Goal: Task Accomplishment & Management: Manage account settings

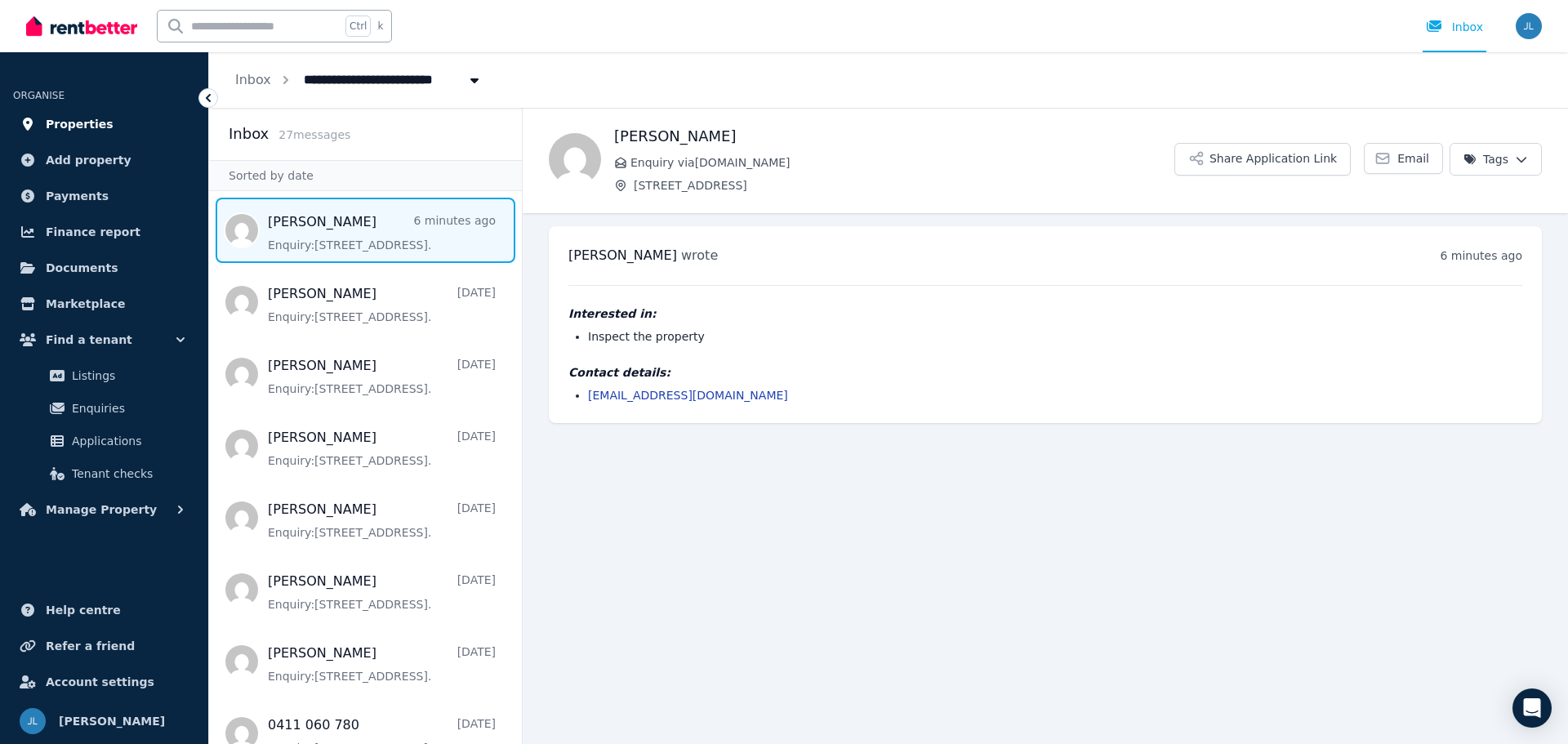
click at [77, 119] on span "Properties" at bounding box center [79, 124] width 67 height 20
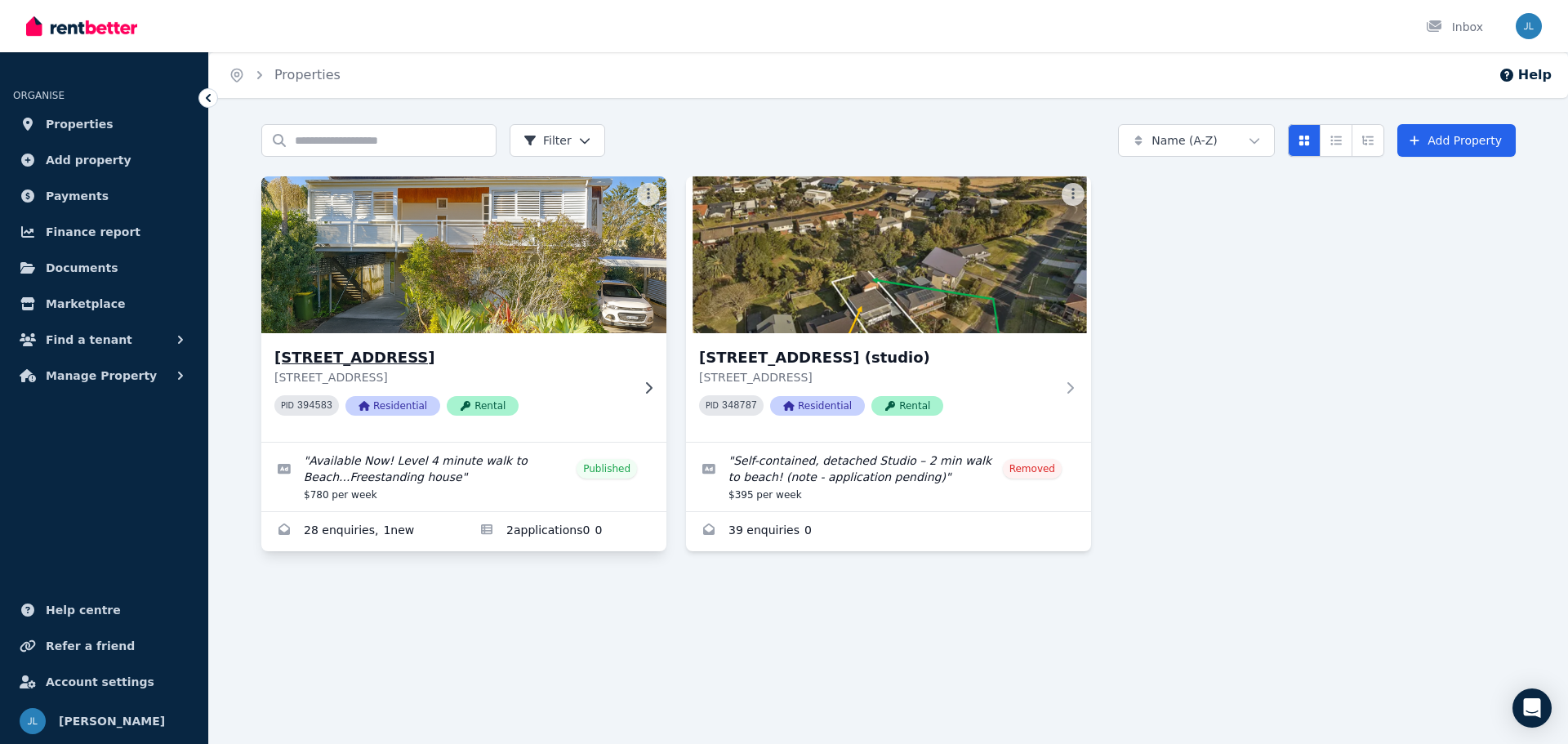
click at [510, 313] on img at bounding box center [464, 254] width 426 height 165
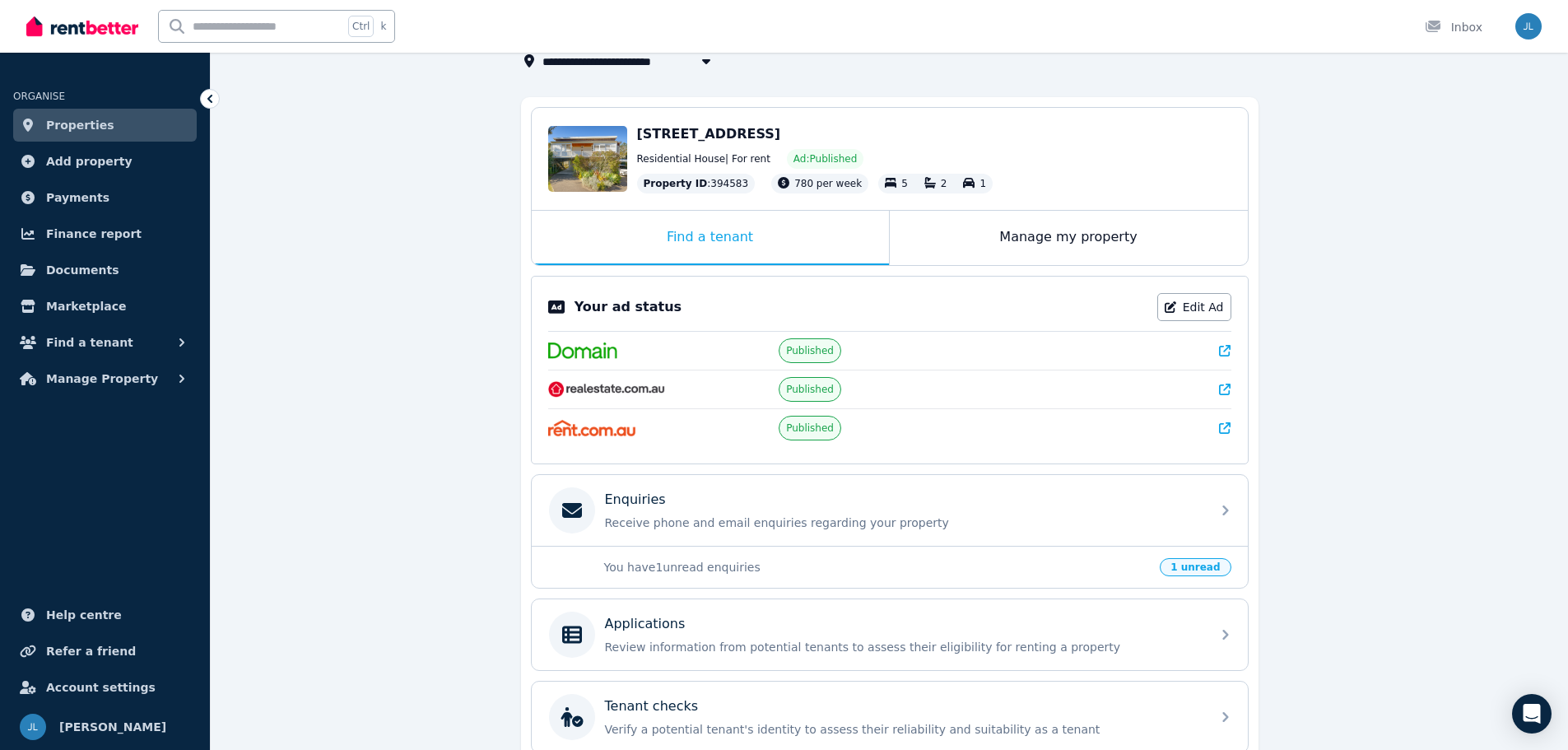
scroll to position [274, 0]
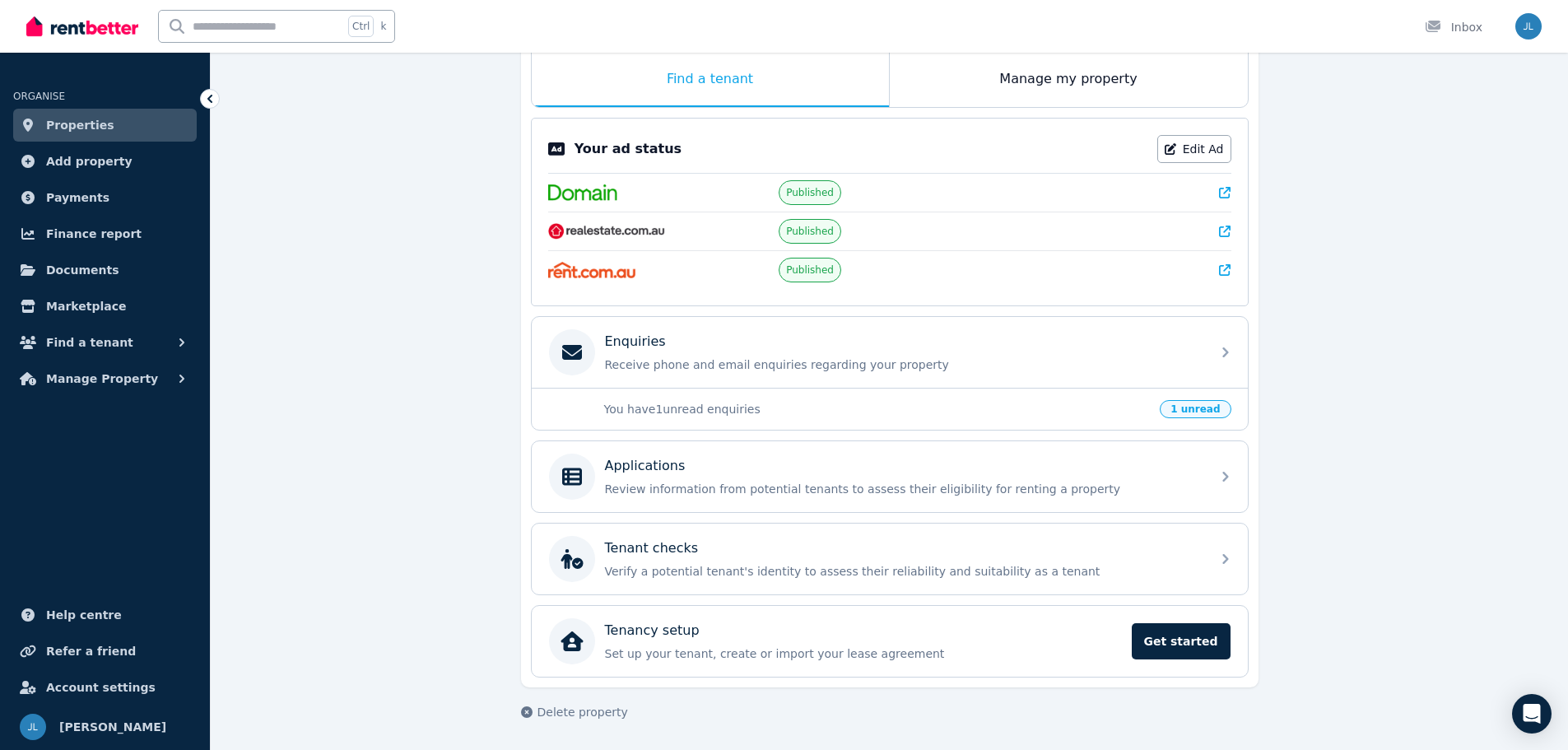
click at [1200, 409] on span "1 unread" at bounding box center [1195, 409] width 71 height 18
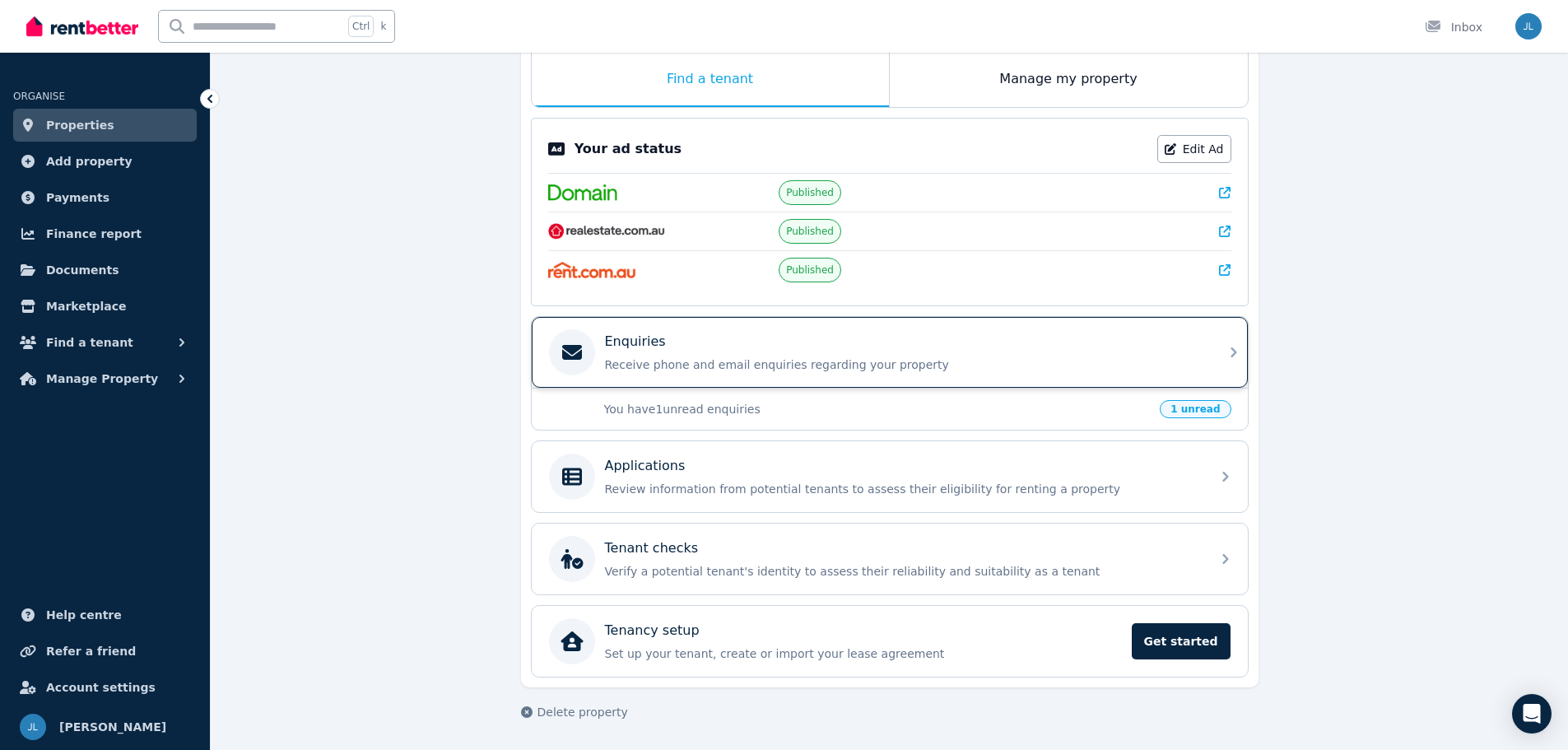
click at [649, 344] on p "Enquiries" at bounding box center [635, 341] width 61 height 20
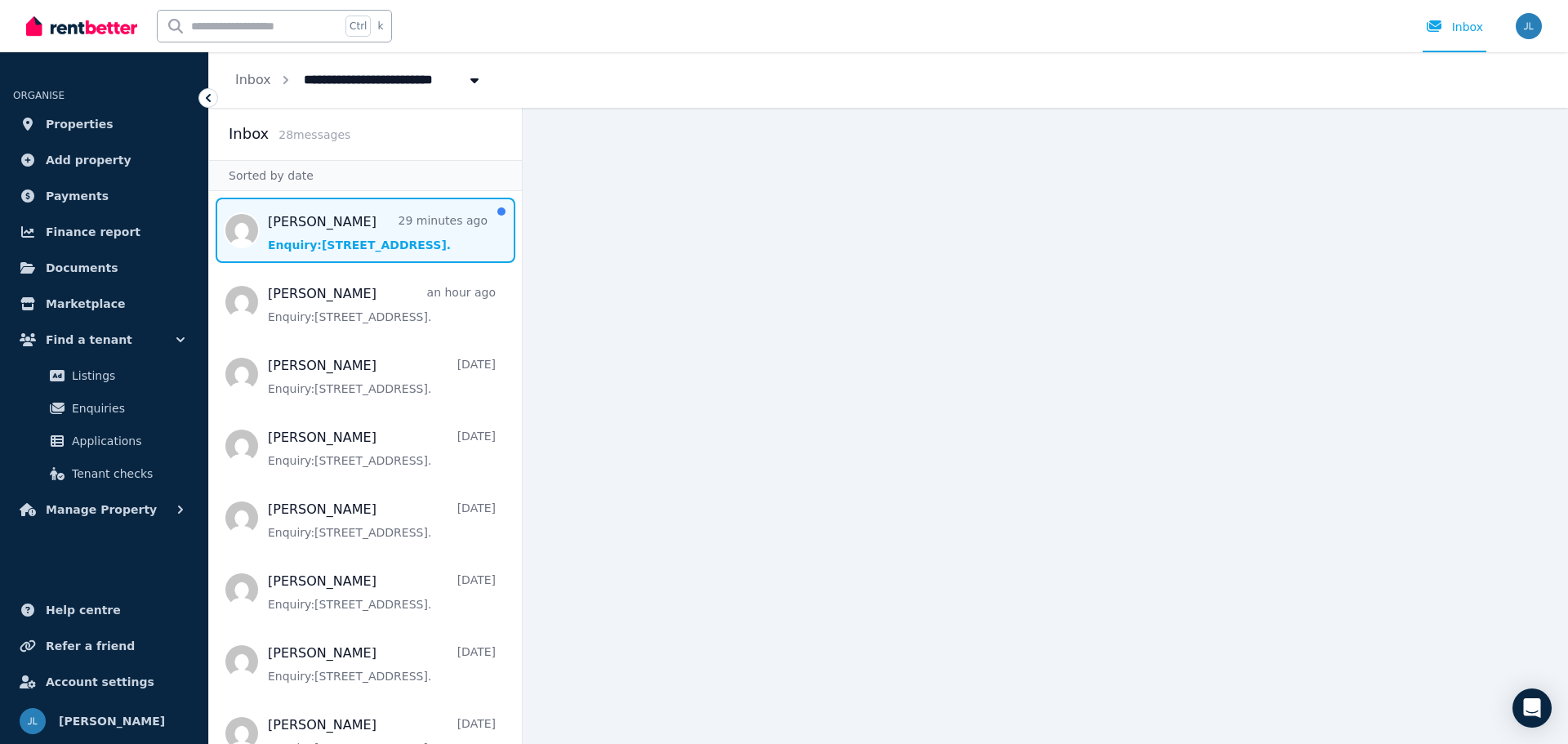
click at [320, 234] on span "Message list" at bounding box center [365, 230] width 312 height 66
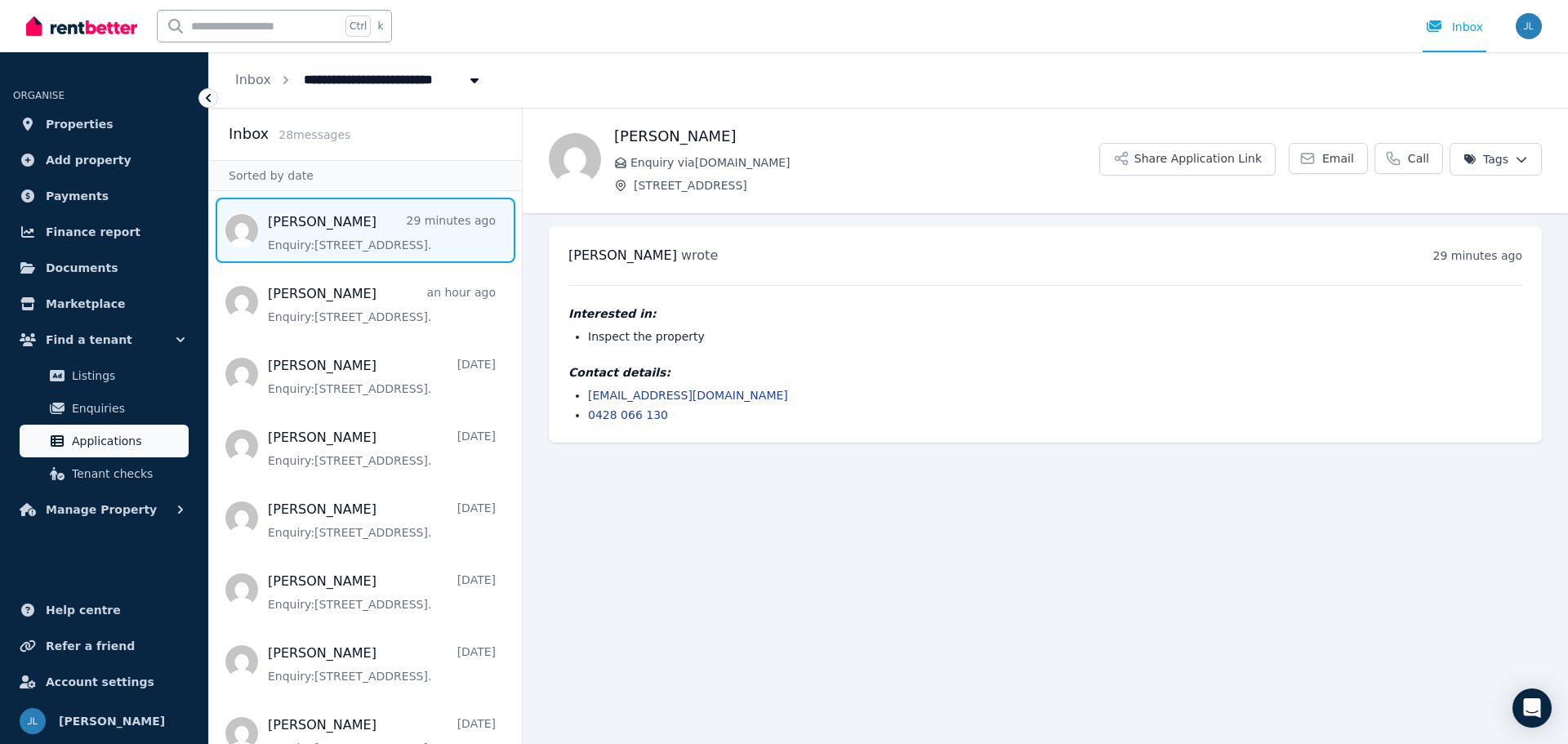
click at [120, 443] on span "Applications" at bounding box center [126, 440] width 110 height 20
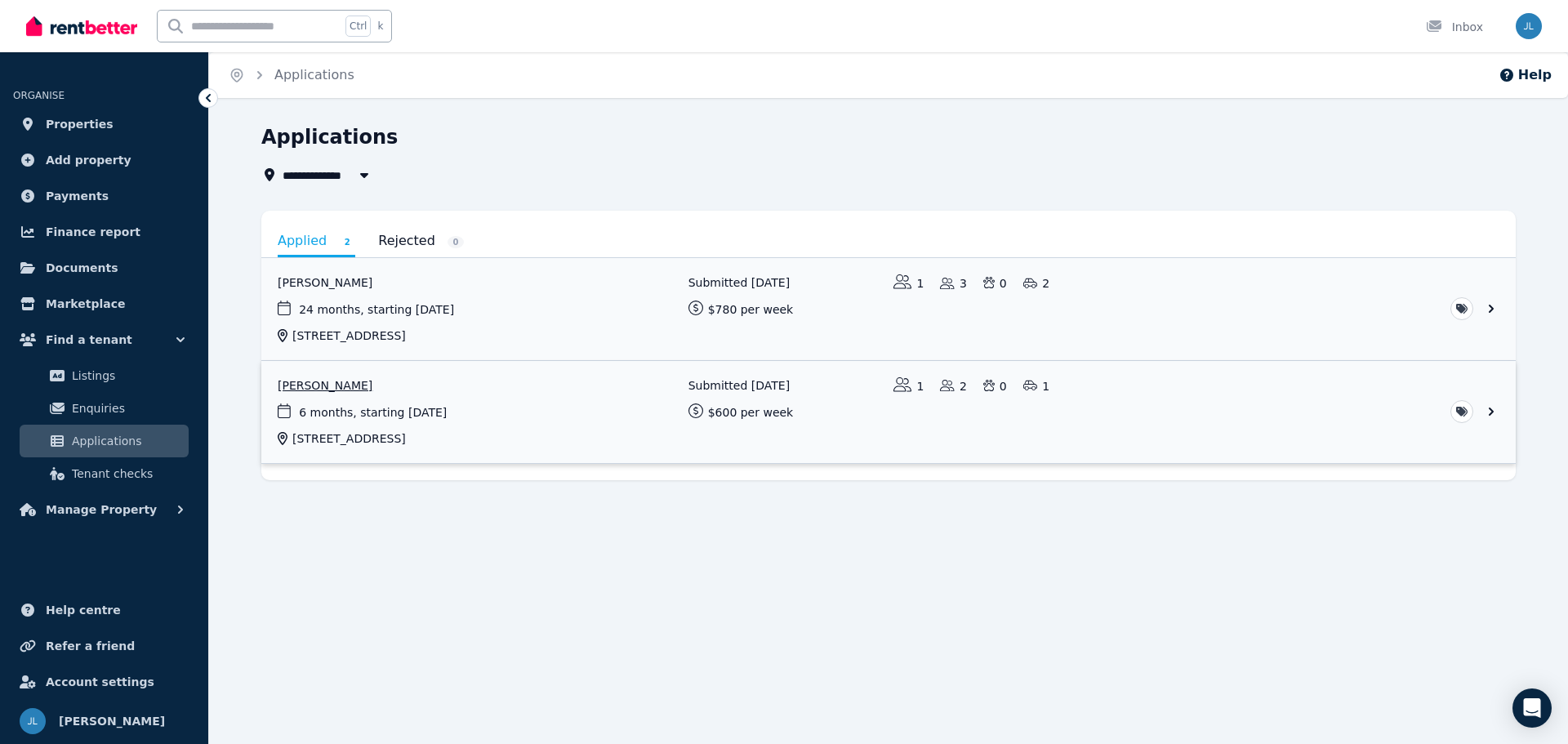
click at [1495, 413] on link "View application: Rebecca Fearon" at bounding box center [889, 412] width 1255 height 102
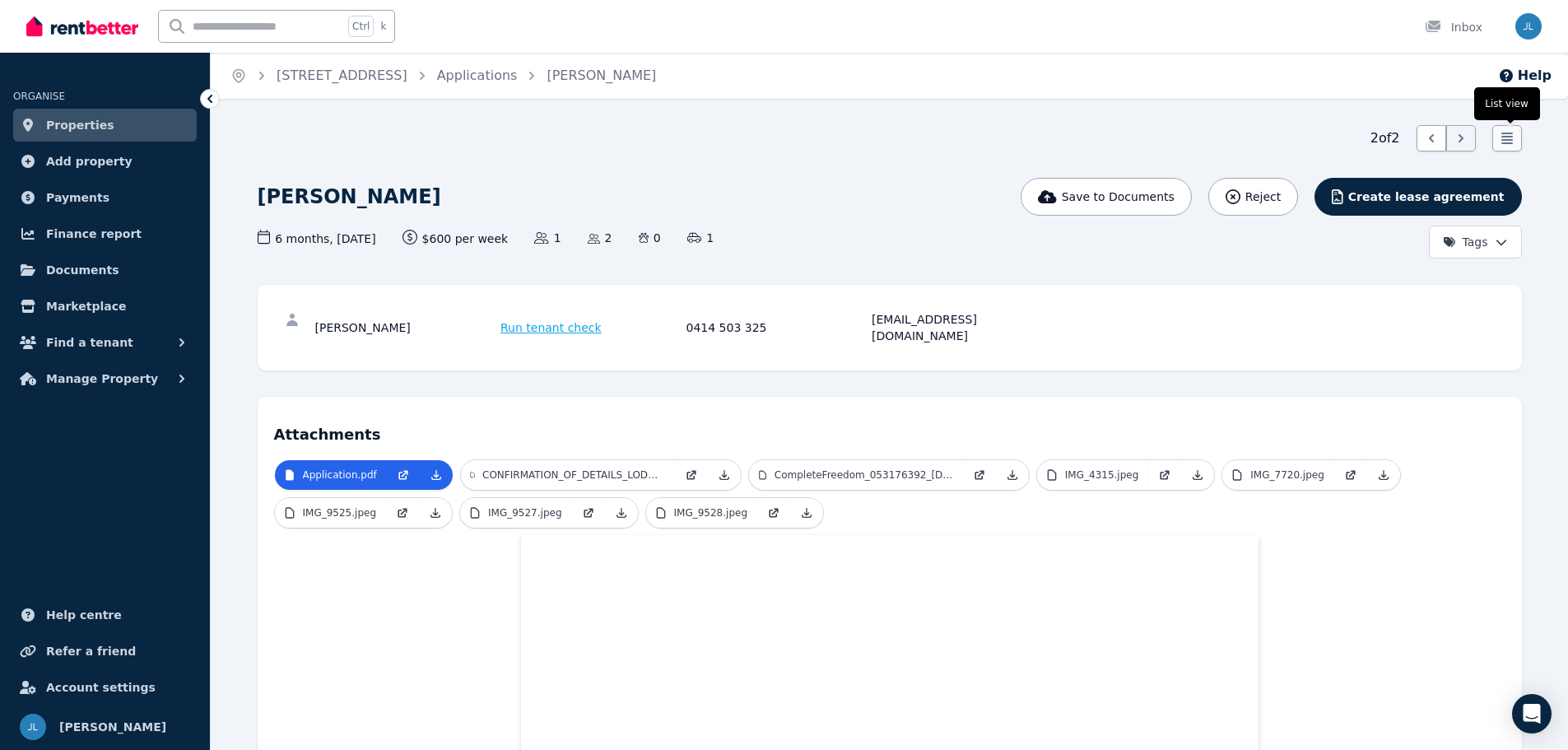
click at [1512, 139] on icon at bounding box center [1507, 138] width 16 height 16
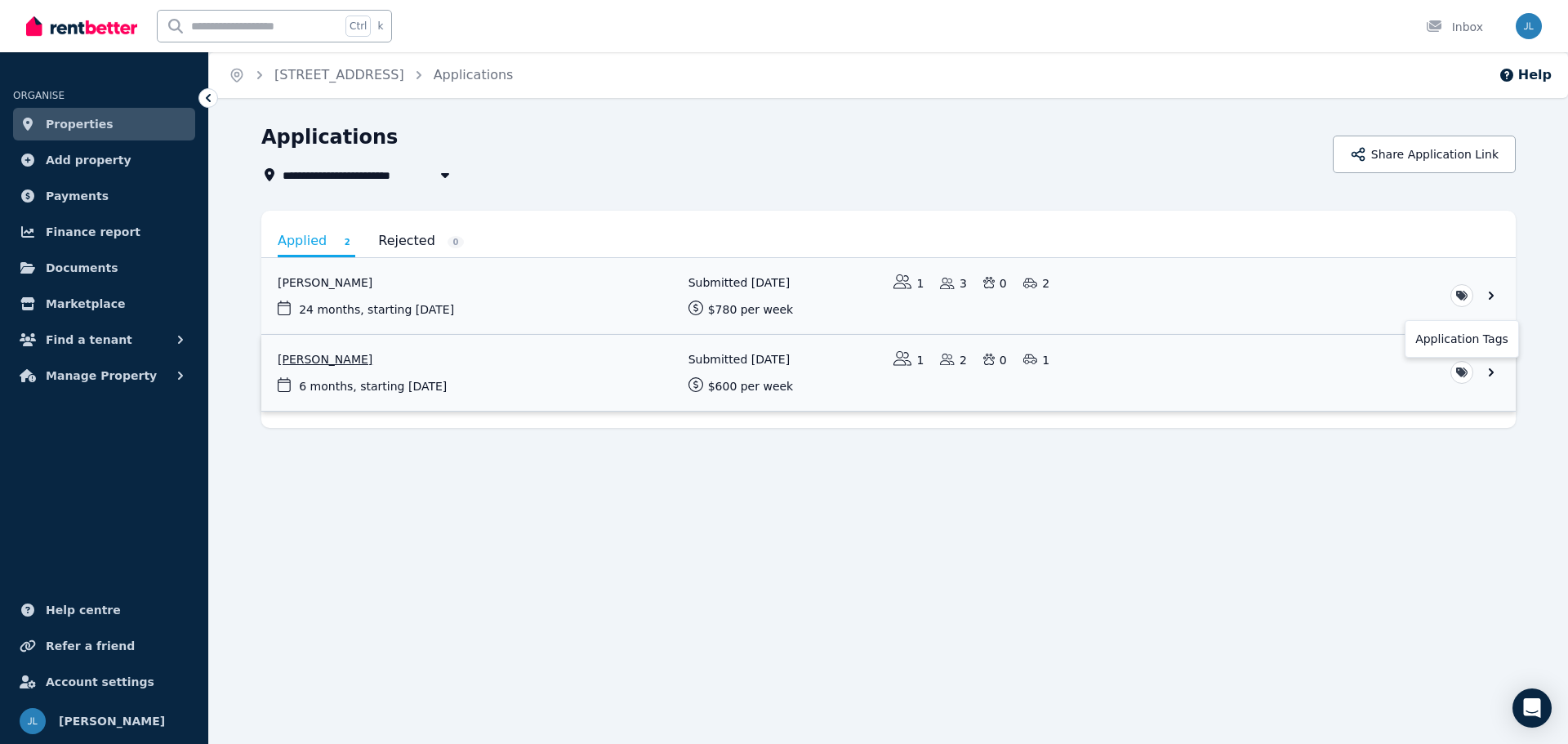
click at [1459, 370] on html "**********" at bounding box center [784, 372] width 1568 height 744
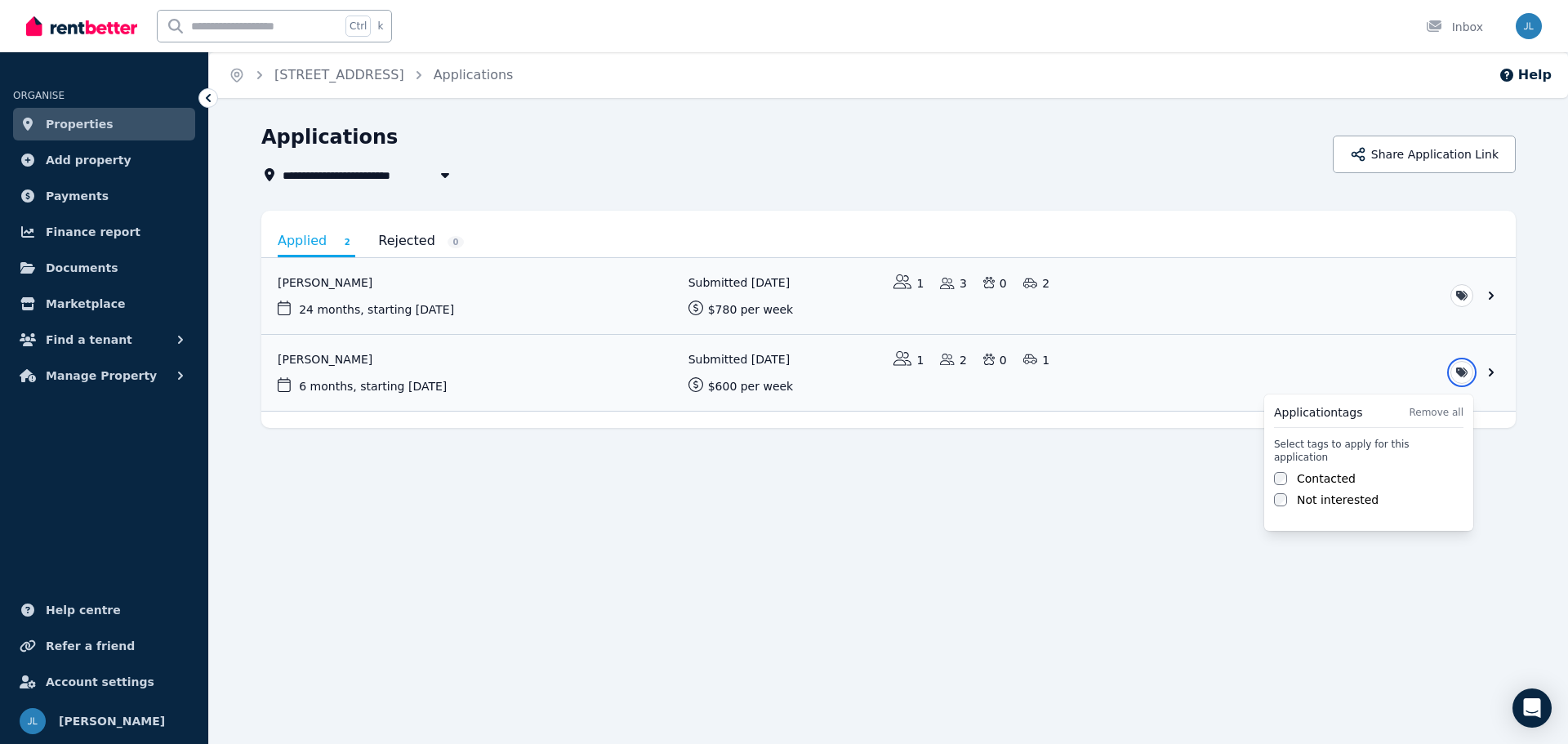
click at [1024, 507] on html "**********" at bounding box center [784, 372] width 1568 height 744
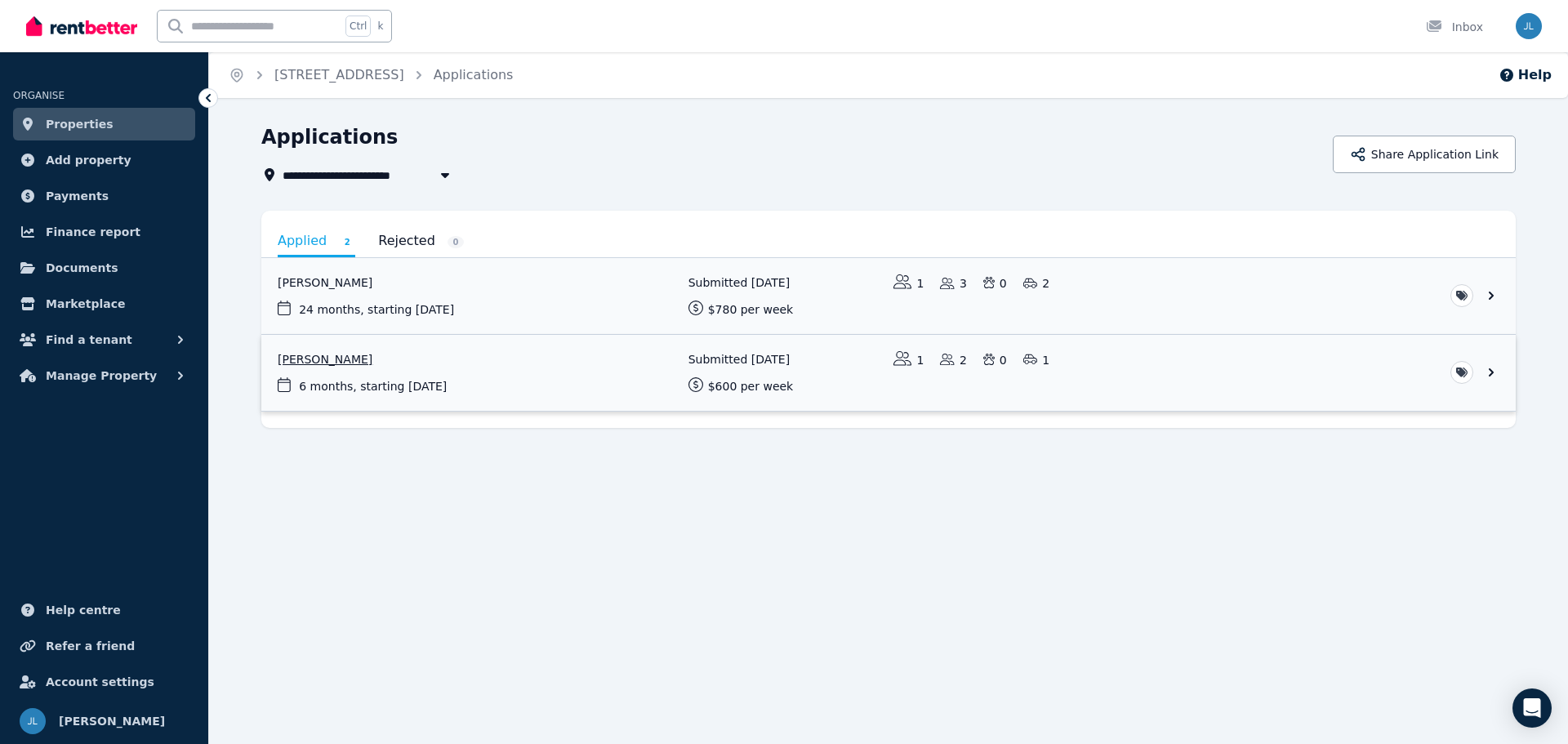
click at [324, 353] on link "View application: Rebecca Fearon" at bounding box center [889, 372] width 1255 height 76
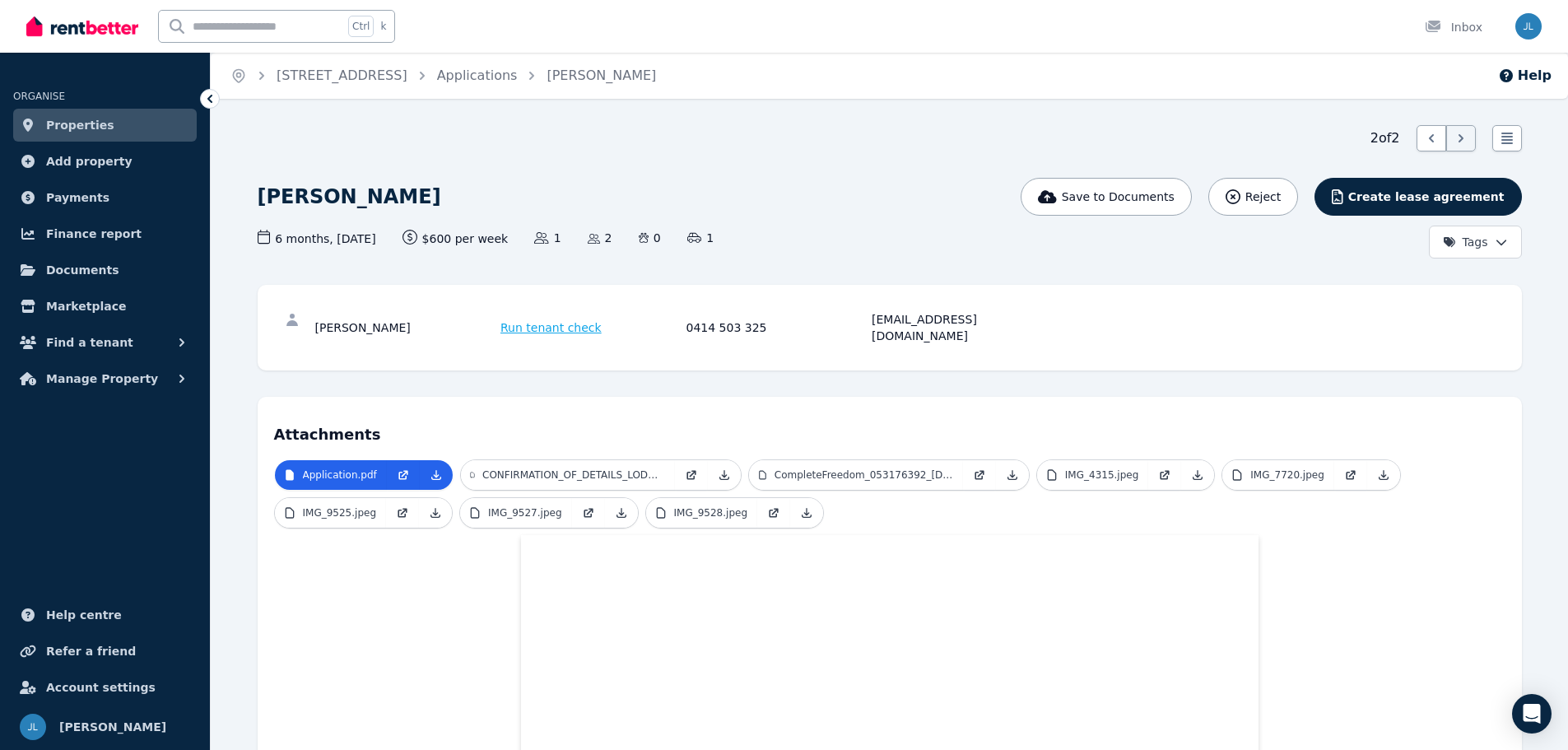
click at [1509, 243] on html "Open main menu Ctrl k Inbox Open user menu ORGANISE Properties Add property Pay…" at bounding box center [784, 375] width 1568 height 750
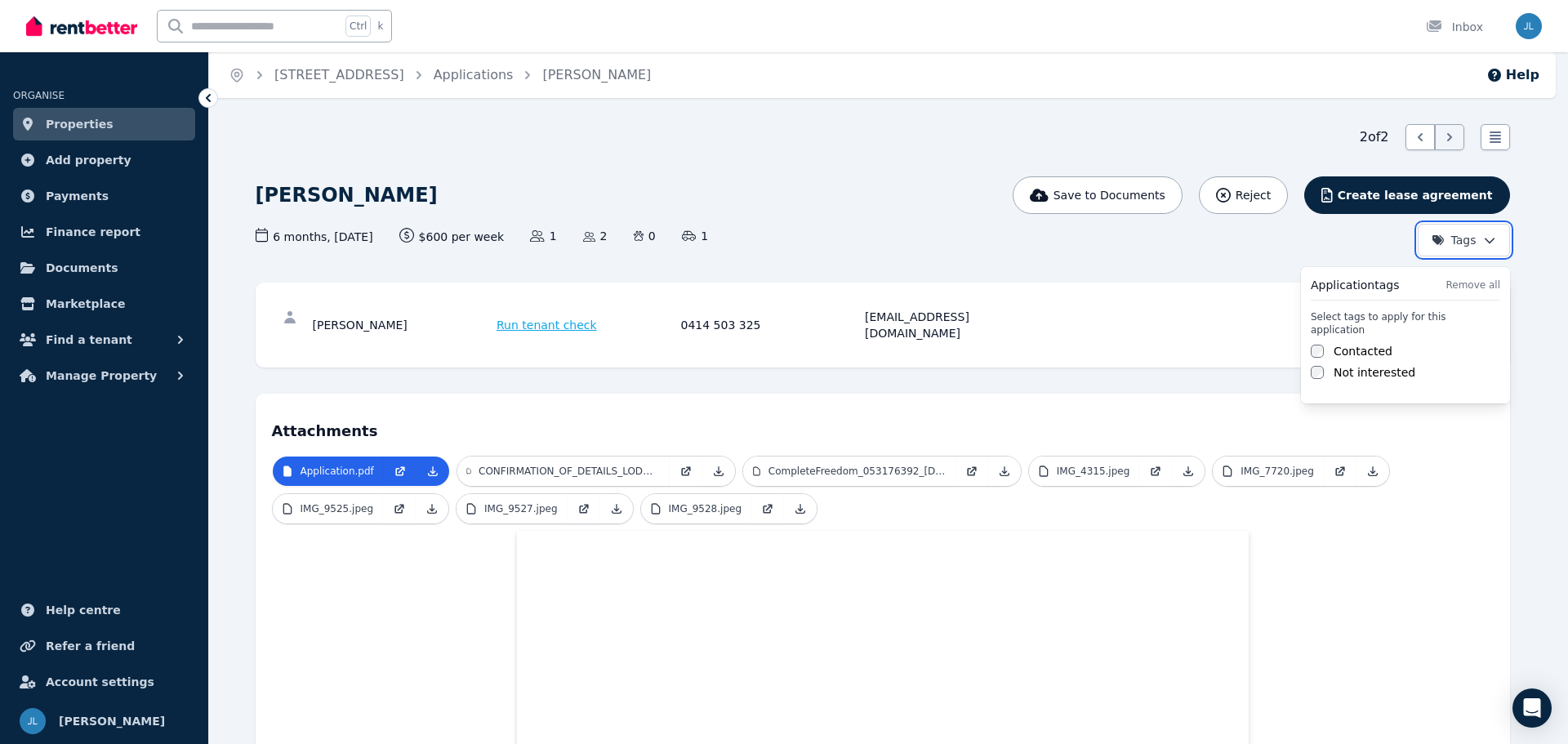
click at [1118, 259] on html "Open main menu Ctrl k Inbox Open user menu ORGANISE Properties Add property Pay…" at bounding box center [784, 372] width 1568 height 744
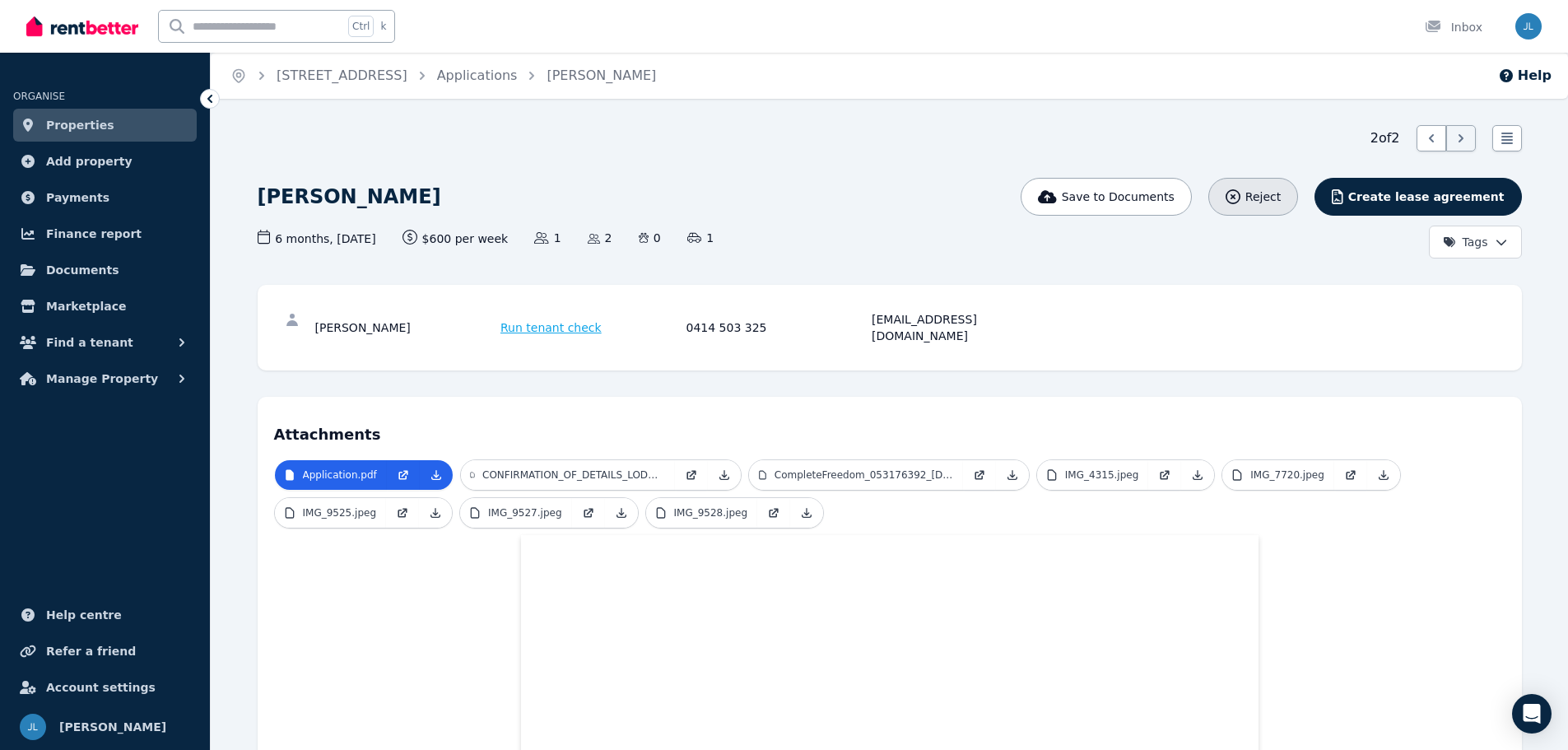
click at [1281, 199] on span "Reject" at bounding box center [1263, 196] width 35 height 16
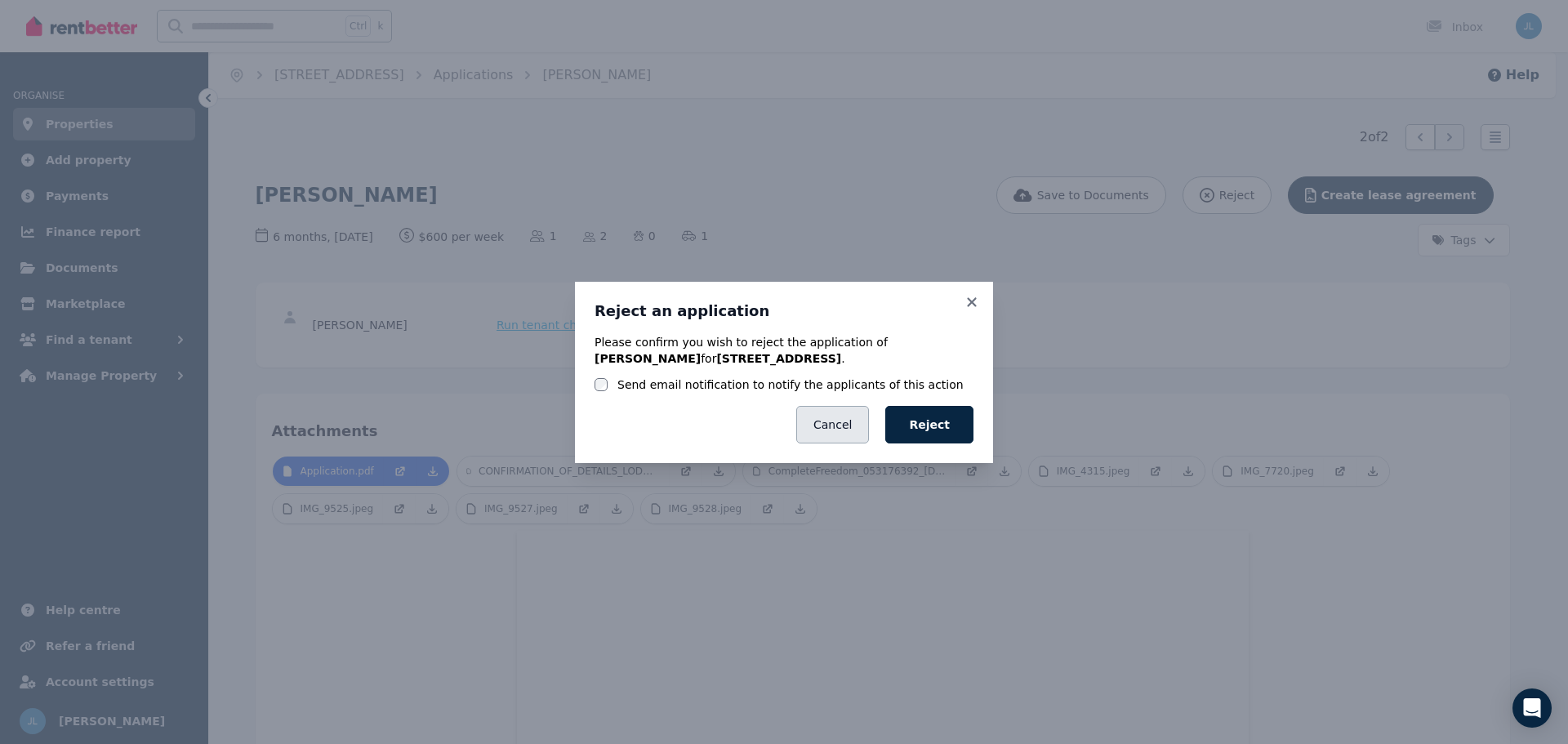
click at [849, 424] on button "Cancel" at bounding box center [832, 425] width 73 height 38
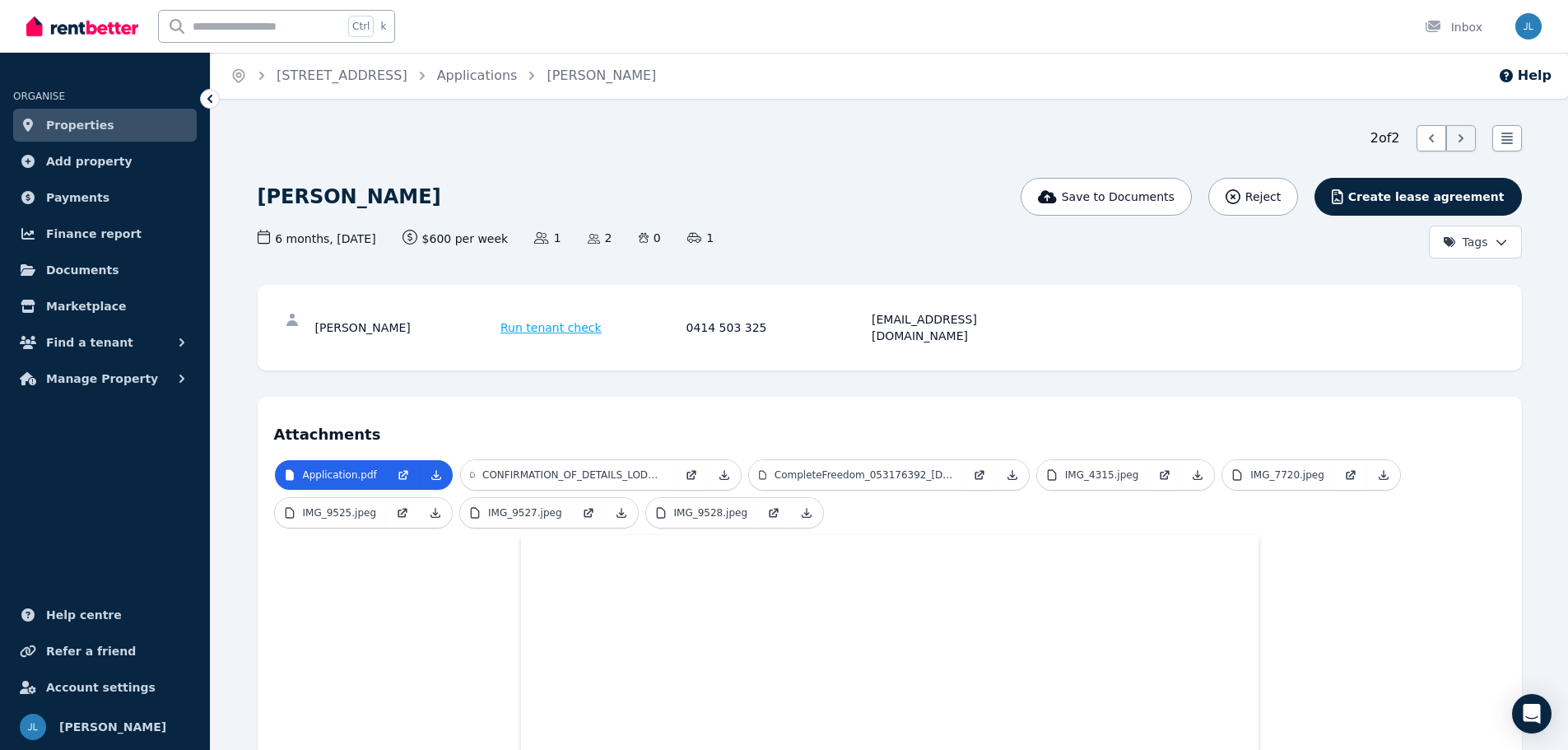
click at [86, 125] on span "Properties" at bounding box center [80, 125] width 68 height 20
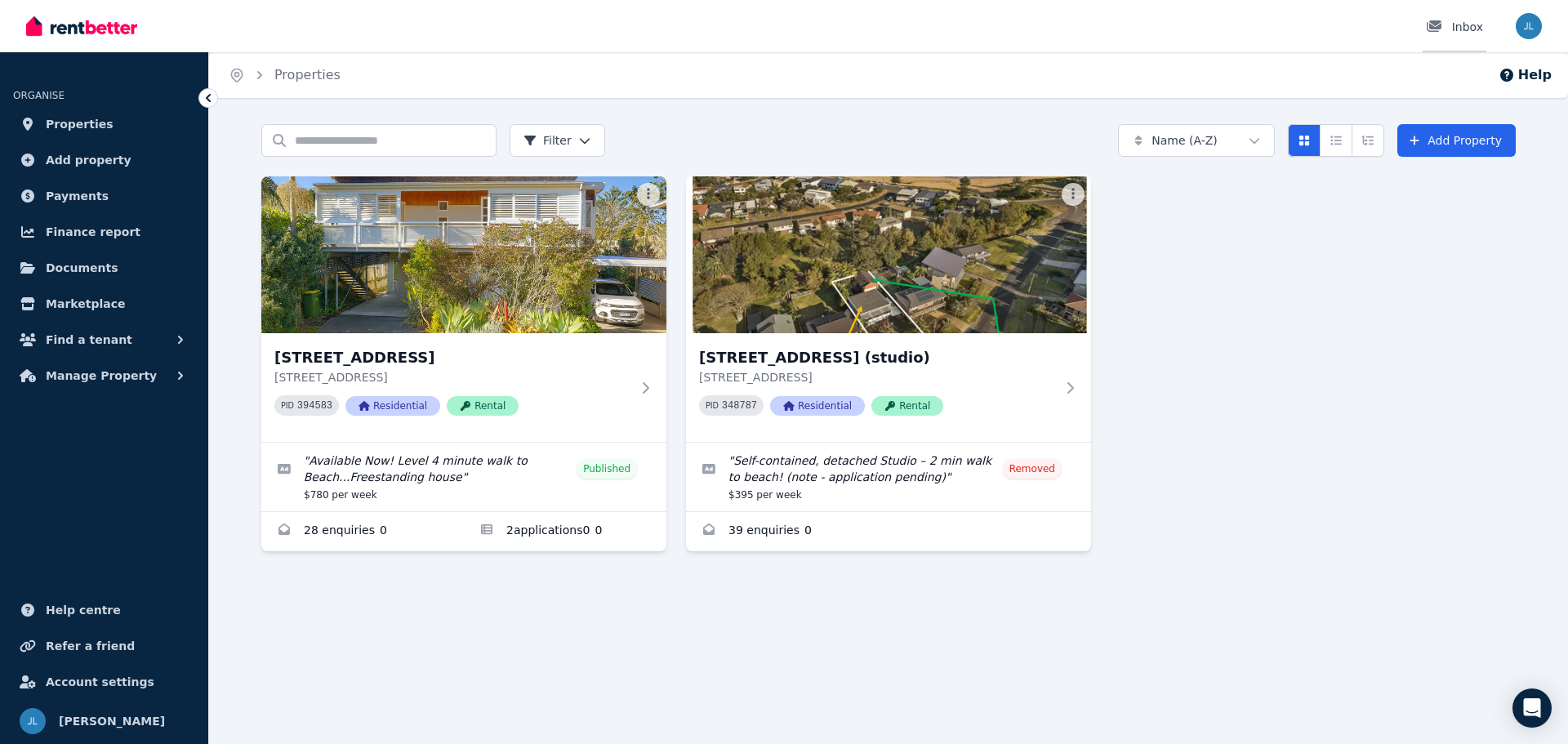
click at [1460, 25] on div "Inbox" at bounding box center [1454, 26] width 57 height 16
